Goal: Task Accomplishment & Management: Manage account settings

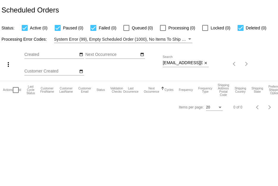
click at [162, 61] on div "Sep Jan Feb Mar Apr Su Mo" at bounding box center [93, 64] width 138 height 34
drag, startPoint x: 162, startPoint y: 61, endPoint x: 181, endPoint y: 62, distance: 19.6
click at [181, 62] on div "more_vert Sep Jan Feb Mar [DATE]" at bounding box center [139, 62] width 278 height 38
click at [165, 67] on div "[EMAIL_ADDRESS][DOMAIN_NAME] Search close" at bounding box center [186, 64] width 46 height 17
drag, startPoint x: 164, startPoint y: 63, endPoint x: 197, endPoint y: 59, distance: 33.2
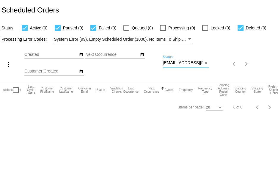
click at [197, 59] on div "[EMAIL_ADDRESS][DOMAIN_NAME] Search" at bounding box center [183, 62] width 40 height 12
click at [162, 59] on div "more_vert Sep Jan Feb Mar [DATE]" at bounding box center [139, 62] width 278 height 38
drag, startPoint x: 163, startPoint y: 60, endPoint x: 168, endPoint y: 62, distance: 5.4
click at [168, 62] on div "[EMAIL_ADDRESS][DOMAIN_NAME] Search" at bounding box center [183, 62] width 40 height 12
drag, startPoint x: 163, startPoint y: 65, endPoint x: 228, endPoint y: 79, distance: 66.6
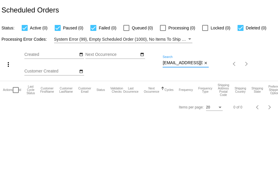
click at [233, 78] on div "more_vert Sep Jan Feb Mar [DATE]" at bounding box center [139, 62] width 278 height 38
paste input "[PERSON_NAME][EMAIL_ADDRESS][PERSON_NAME][DOMAIN_NAME]"
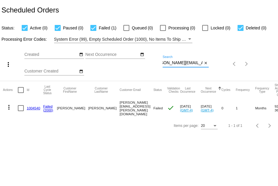
type input "[PERSON_NAME][EMAIL_ADDRESS][PERSON_NAME][DOMAIN_NAME]"
click at [30, 108] on link "1004540" at bounding box center [33, 108] width 13 height 4
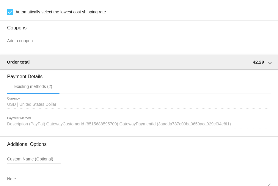
scroll to position [535, 0]
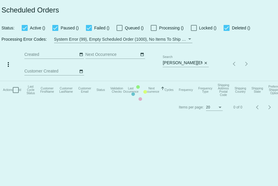
checkbox input "true"
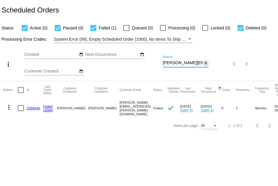
scroll to position [0, 12]
drag, startPoint x: 163, startPoint y: 62, endPoint x: 210, endPoint y: 64, distance: 47.6
click at [214, 65] on div "more_vert Sep Jan Feb Mar [DATE]" at bounding box center [139, 62] width 278 height 38
paste input "[EMAIL_ADDRESS][DOMAIN_NAME]"
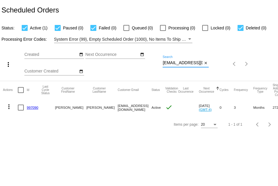
type input "[EMAIL_ADDRESS][DOMAIN_NAME]"
click at [31, 106] on link "997090" at bounding box center [33, 107] width 12 height 4
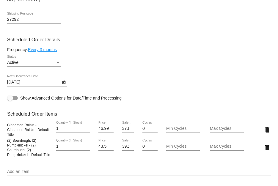
scroll to position [297, 0]
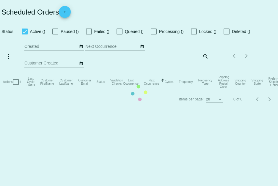
checkbox input "true"
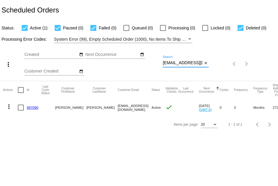
drag, startPoint x: 163, startPoint y: 62, endPoint x: 215, endPoint y: 61, distance: 52.6
click at [215, 61] on div "more_vert Sep Jan Feb Mar [DATE]" at bounding box center [139, 62] width 278 height 38
paste input "[PERSON_NAME][EMAIL_ADDRESS][DOMAIN_NAME]"
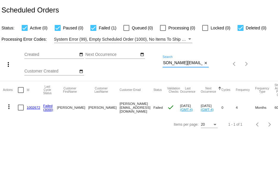
type input "[PERSON_NAME][EMAIL_ADDRESS][DOMAIN_NAME]"
click at [34, 107] on link "1002672" at bounding box center [33, 107] width 13 height 4
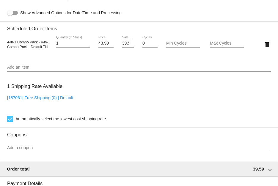
scroll to position [357, 0]
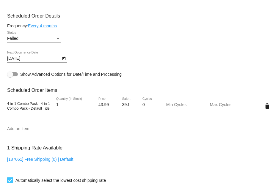
click at [42, 37] on div "Failed Status" at bounding box center [33, 37] width 53 height 12
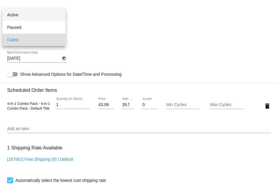
click at [25, 15] on span "Active" at bounding box center [33, 15] width 53 height 12
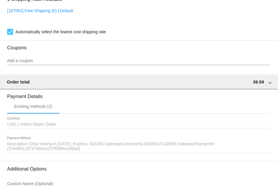
scroll to position [566, 0]
